Goal: Task Accomplishment & Management: Manage account settings

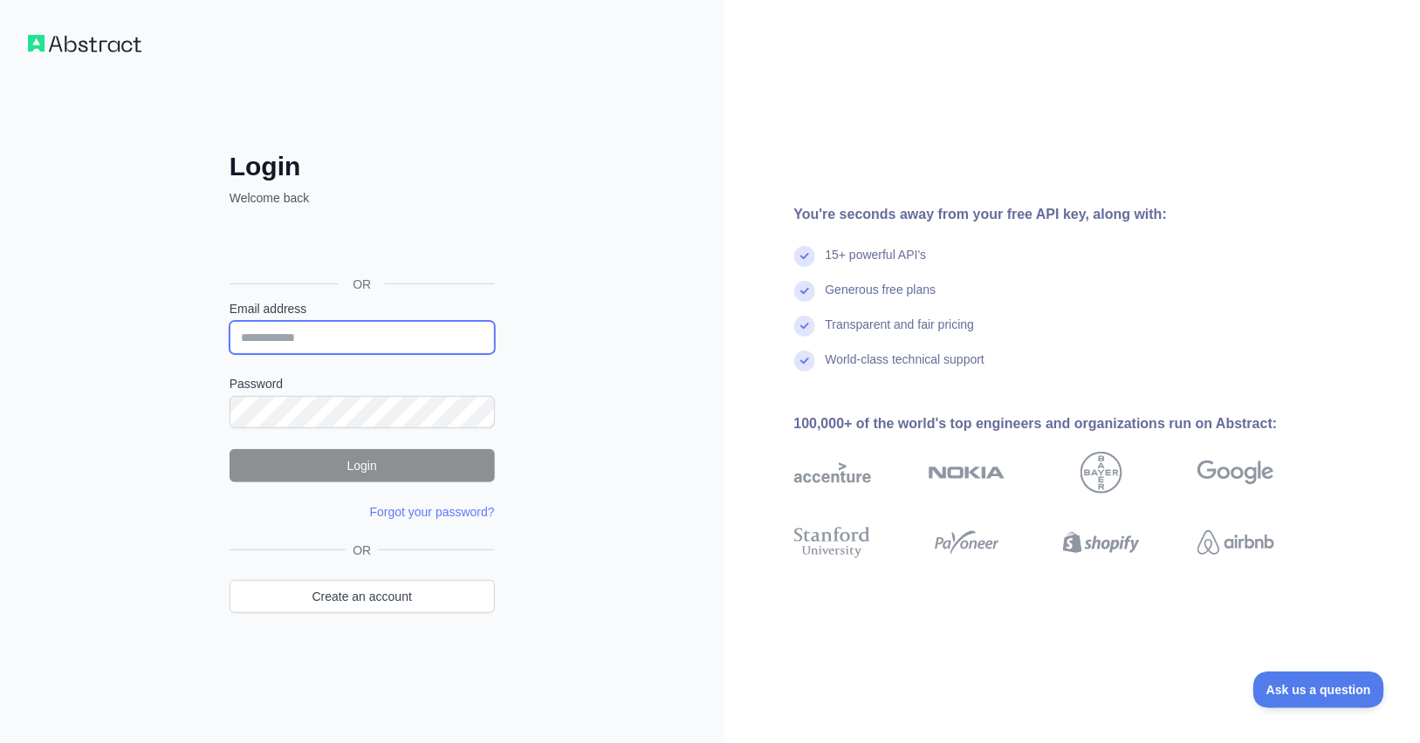
click at [256, 330] on input "Email address" at bounding box center [361, 337] width 265 height 33
type input "**********"
click at [1103, 319] on div "Transparent and fair pricing" at bounding box center [1062, 333] width 536 height 35
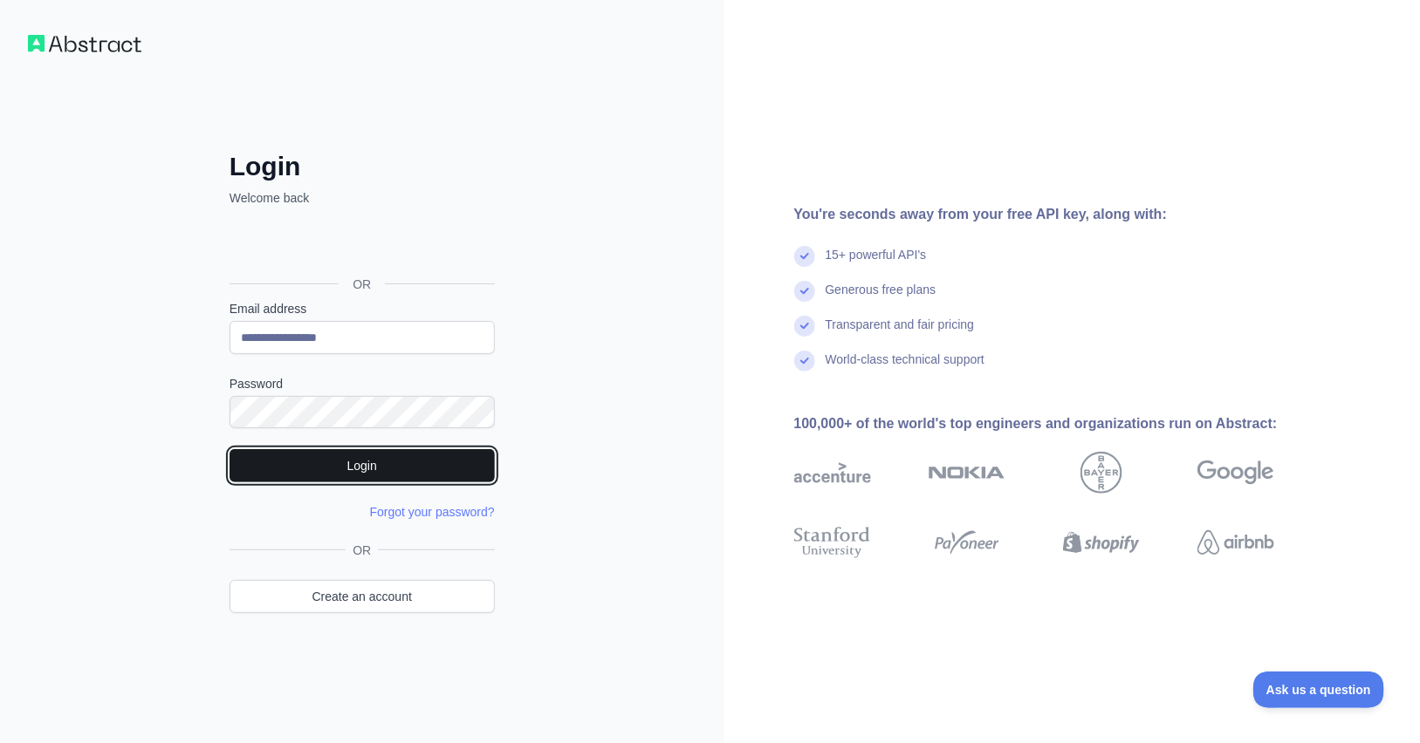
click at [358, 469] on button "Login" at bounding box center [361, 465] width 265 height 33
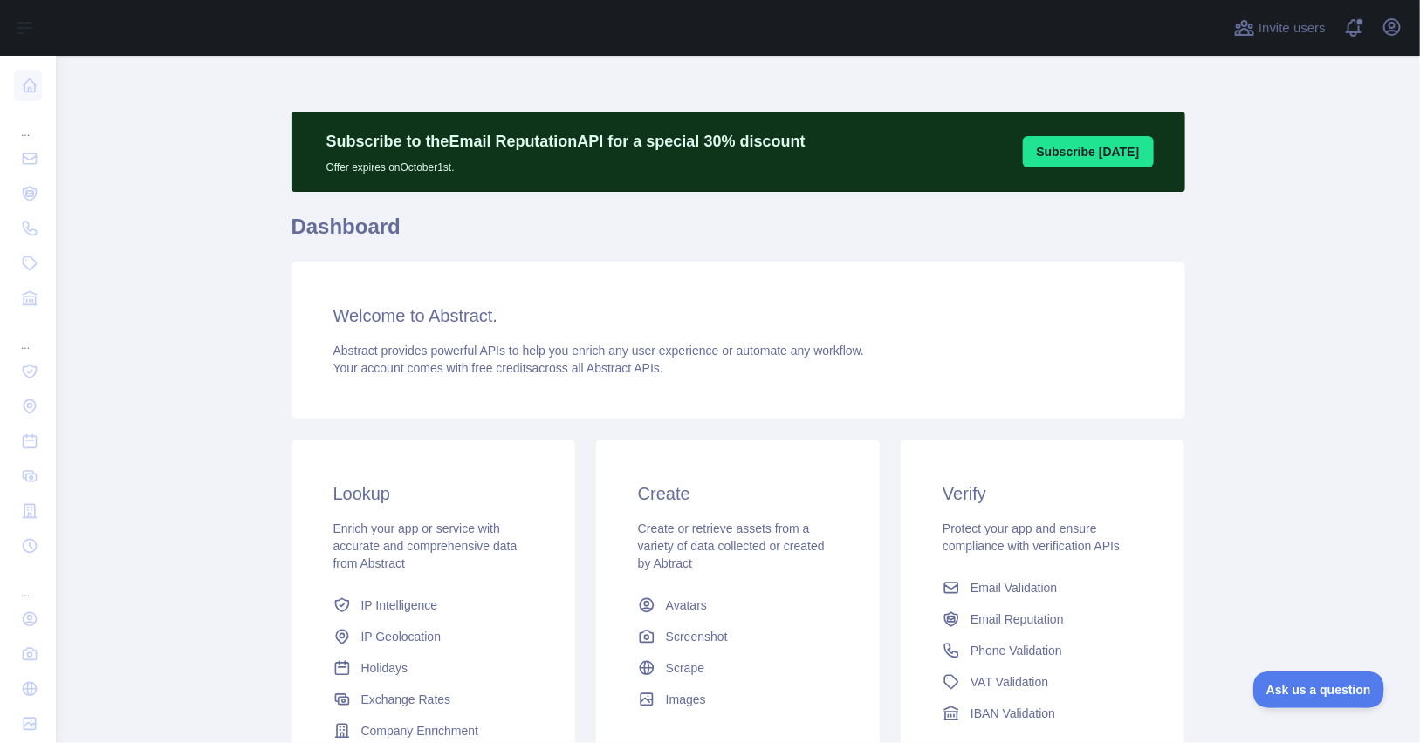
click at [1270, 209] on main "Subscribe to the Email Reputation API for a special 30 % discount Offer expires…" at bounding box center [738, 400] width 1364 height 688
click at [1393, 27] on icon "button" at bounding box center [1392, 27] width 16 height 16
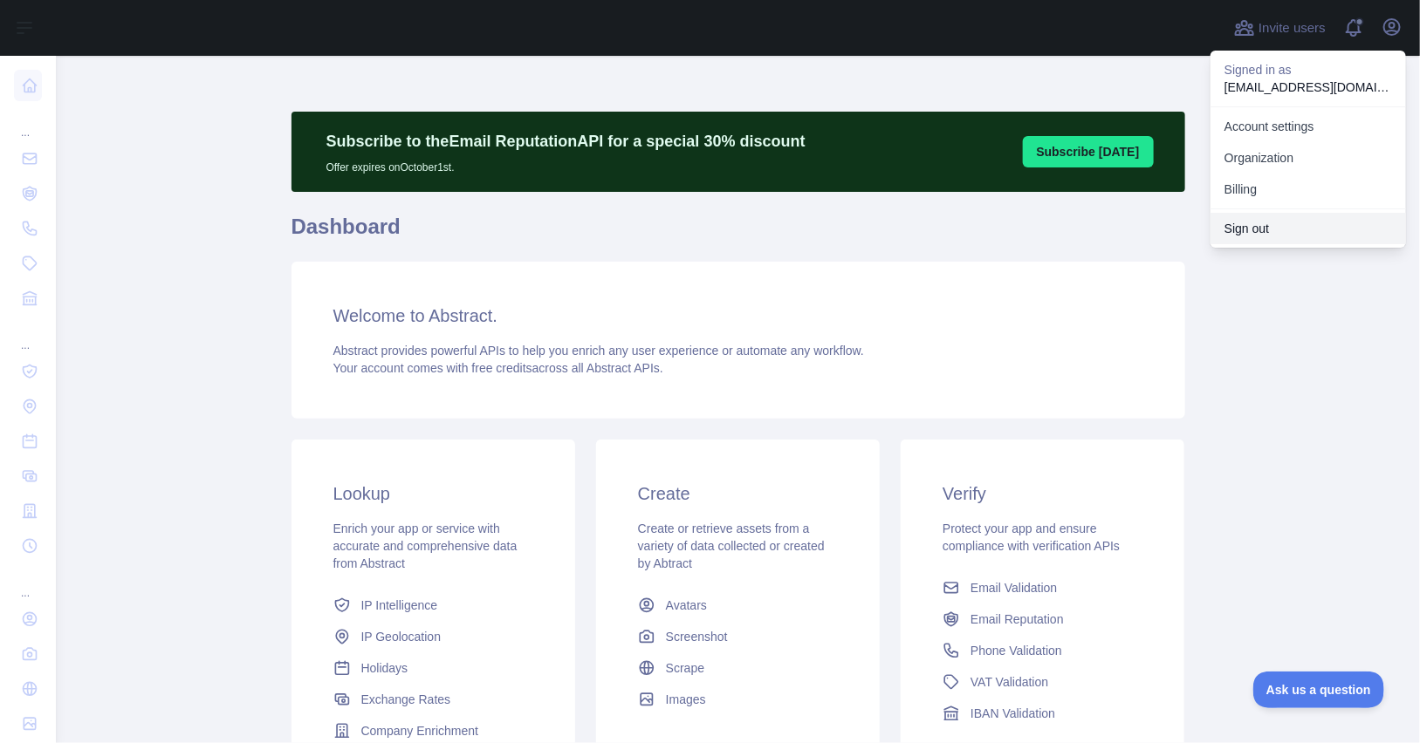
click at [1256, 223] on button "Sign out" at bounding box center [1307, 228] width 195 height 31
